Goal: Find specific page/section: Find specific page/section

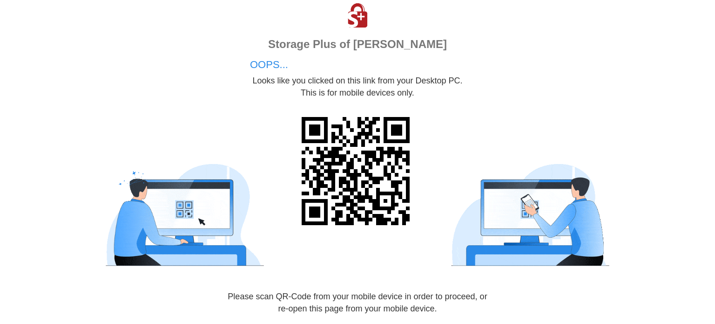
click at [276, 212] on img at bounding box center [196, 214] width 186 height 105
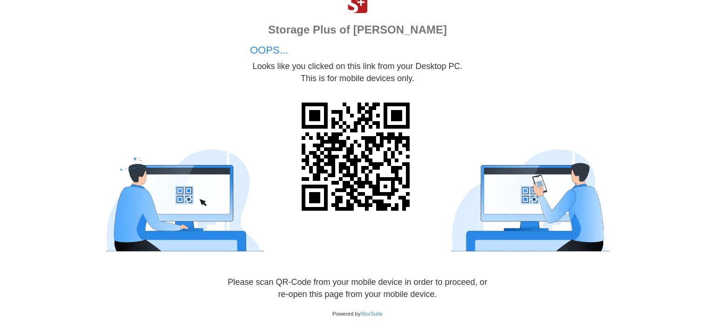
scroll to position [19, 0]
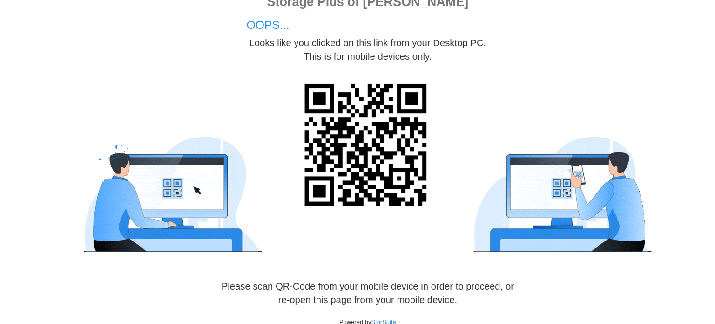
click at [164, 257] on div "Storage Plus of Forney OOPS... Looks like you clicked on this link from your De…" at bounding box center [357, 153] width 715 height 345
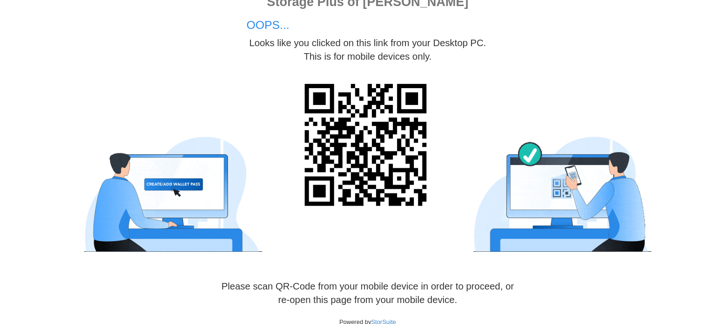
click at [184, 194] on img at bounding box center [196, 195] width 186 height 105
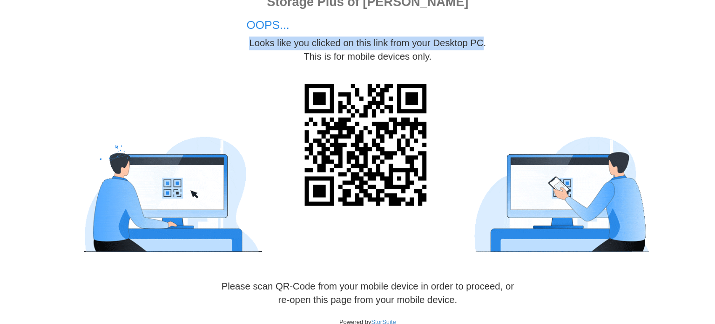
drag, startPoint x: 323, startPoint y: 48, endPoint x: 460, endPoint y: 58, distance: 137.7
click at [460, 58] on div "Storage Plus of Forney OOPS... Looks like you clicked on this link from your De…" at bounding box center [357, 49] width 215 height 63
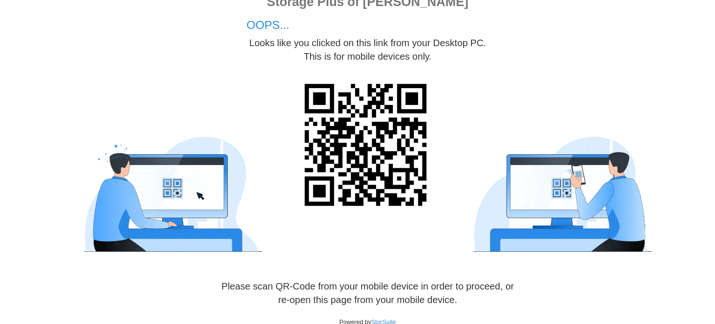
click at [439, 122] on div at bounding box center [519, 165] width 186 height 168
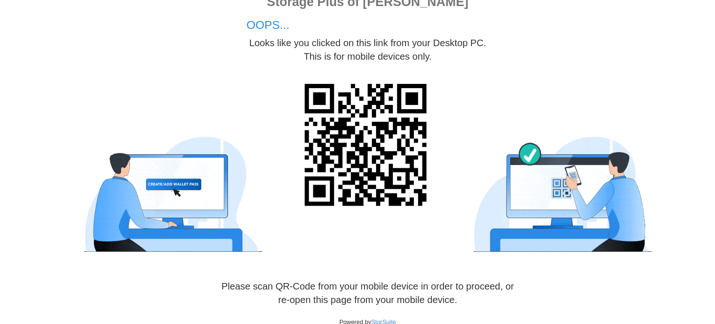
click at [647, 209] on div at bounding box center [357, 165] width 729 height 168
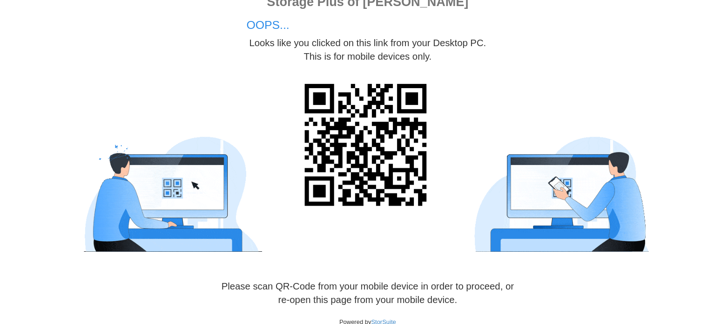
click at [665, 224] on div at bounding box center [357, 165] width 729 height 168
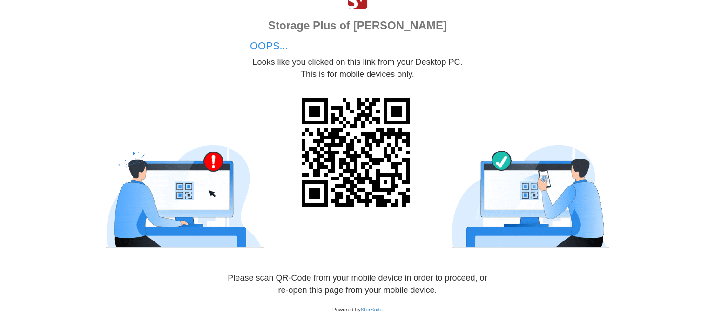
click at [428, 81] on div at bounding box center [519, 165] width 186 height 168
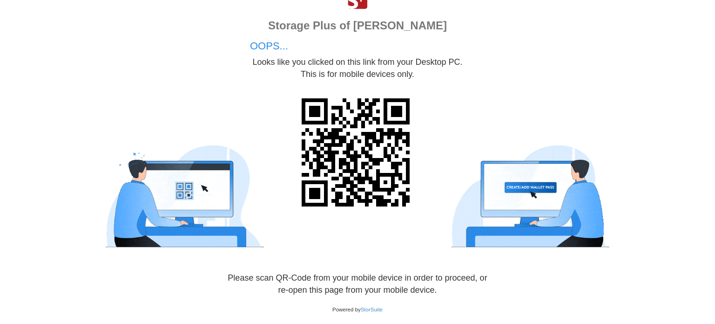
click at [337, 136] on img at bounding box center [357, 154] width 127 height 127
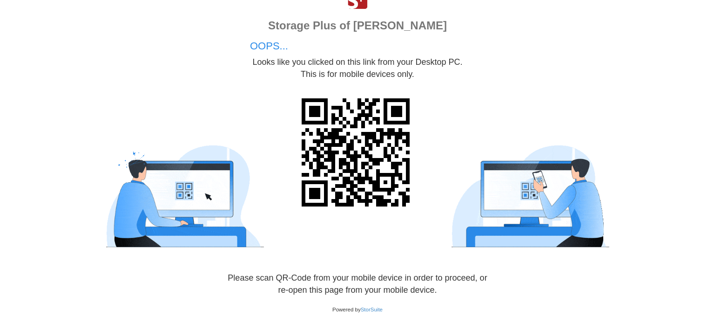
click at [337, 136] on img at bounding box center [357, 154] width 127 height 127
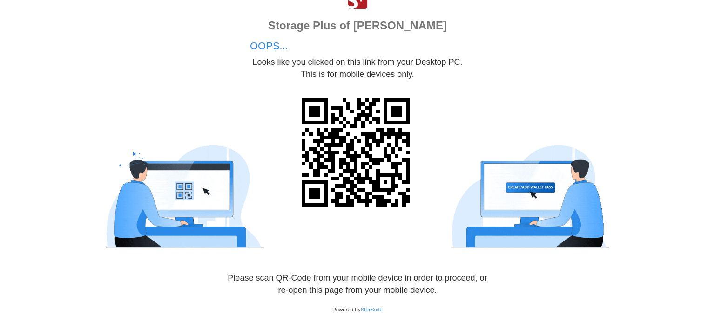
click at [187, 190] on img at bounding box center [196, 195] width 186 height 105
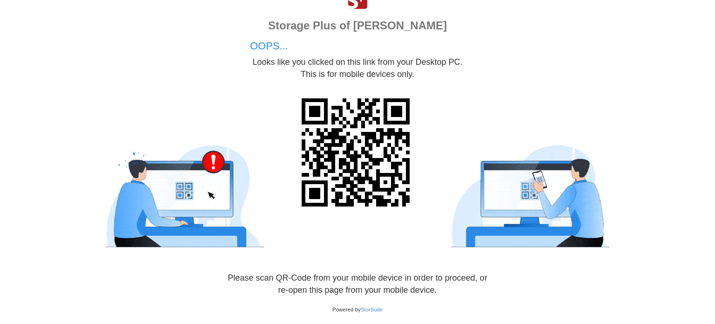
click at [187, 190] on img at bounding box center [196, 195] width 186 height 105
